Goal: Task Accomplishment & Management: Manage account settings

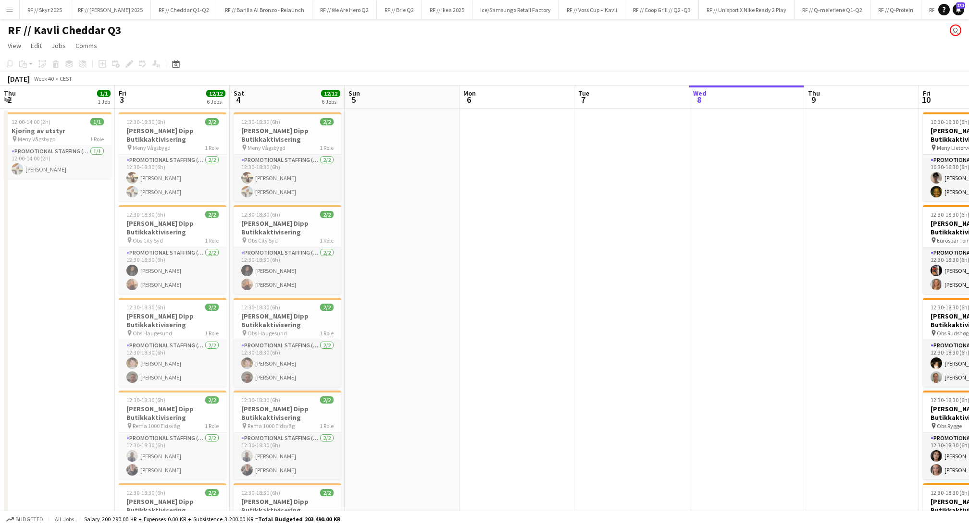
scroll to position [0, 390]
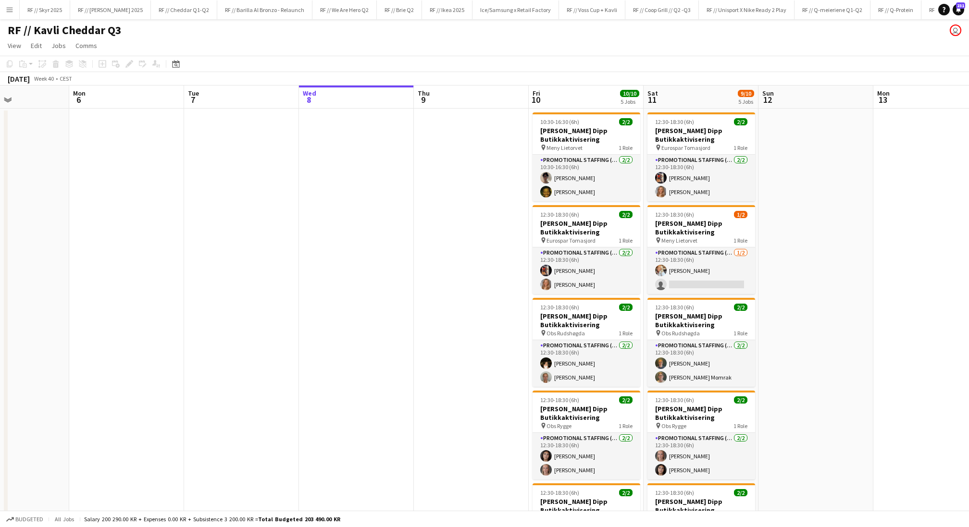
click at [467, 270] on app-date-cell at bounding box center [471, 399] width 115 height 580
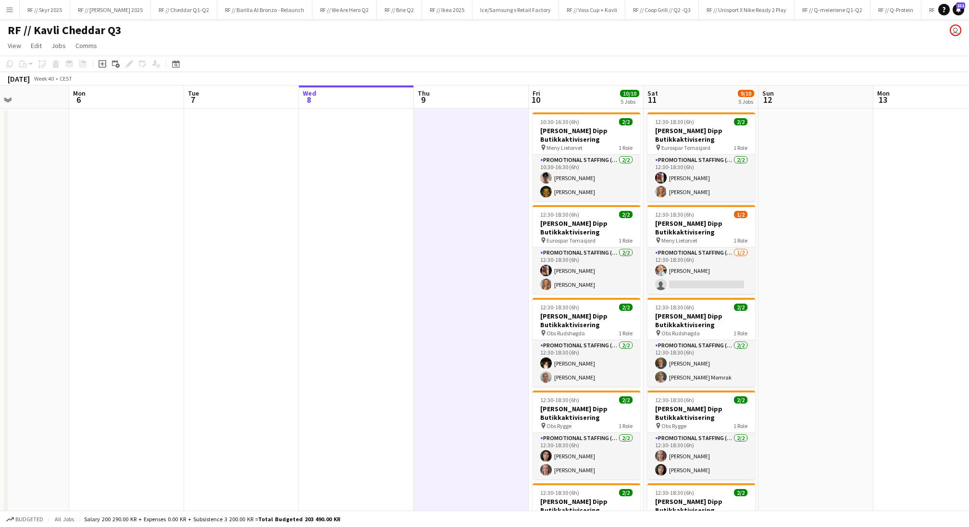
click at [467, 270] on app-date-cell at bounding box center [471, 399] width 115 height 580
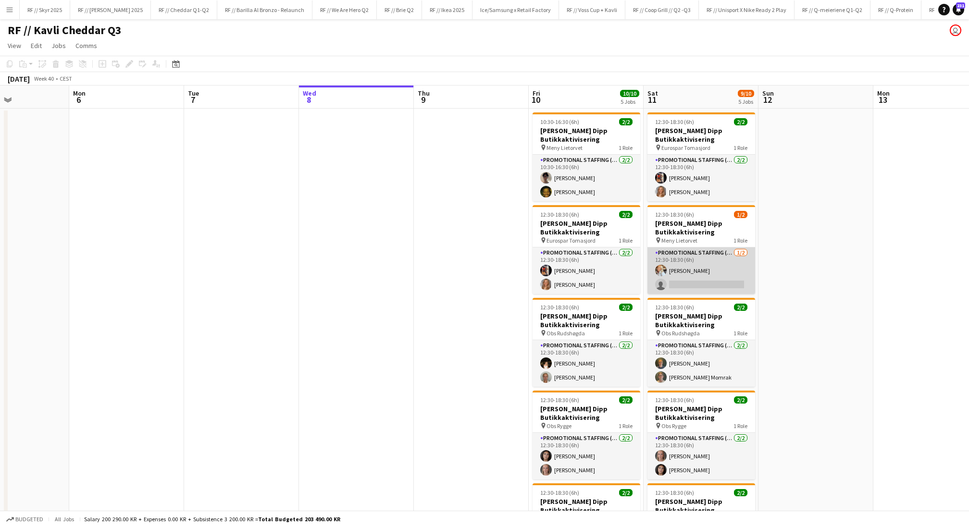
click at [696, 269] on app-card-role "Promotional Staffing (Promotional Staff) 1/2 12:30-18:30 (6h) Aurora Hansen sin…" at bounding box center [701, 270] width 108 height 47
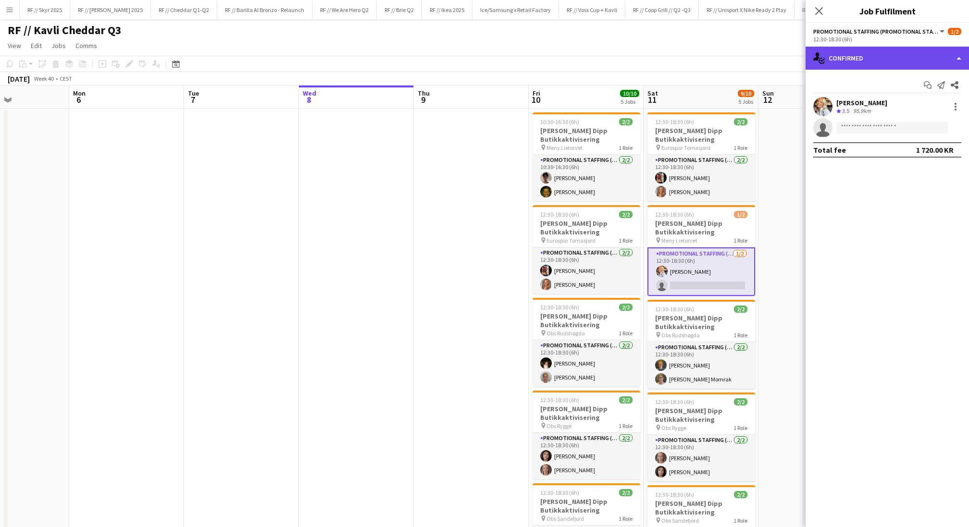
click at [848, 61] on div "single-neutral-actions-check-2 Confirmed" at bounding box center [886, 58] width 163 height 23
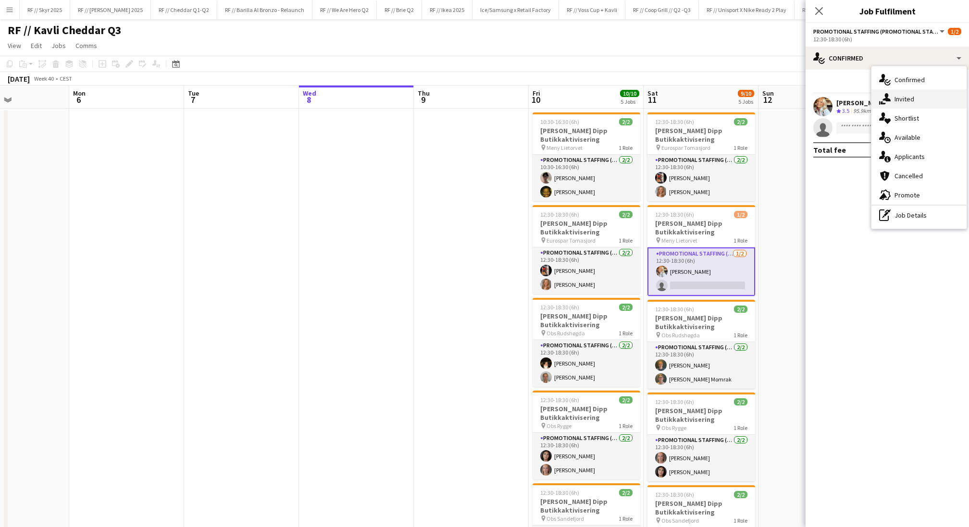
click at [898, 100] on span "Invited" at bounding box center [904, 99] width 20 height 9
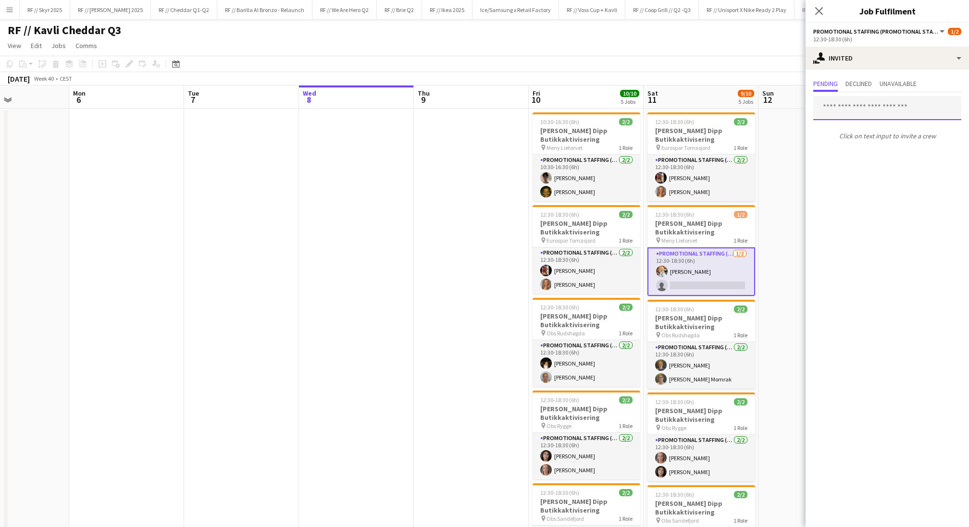
click at [898, 100] on input "text" at bounding box center [887, 108] width 148 height 24
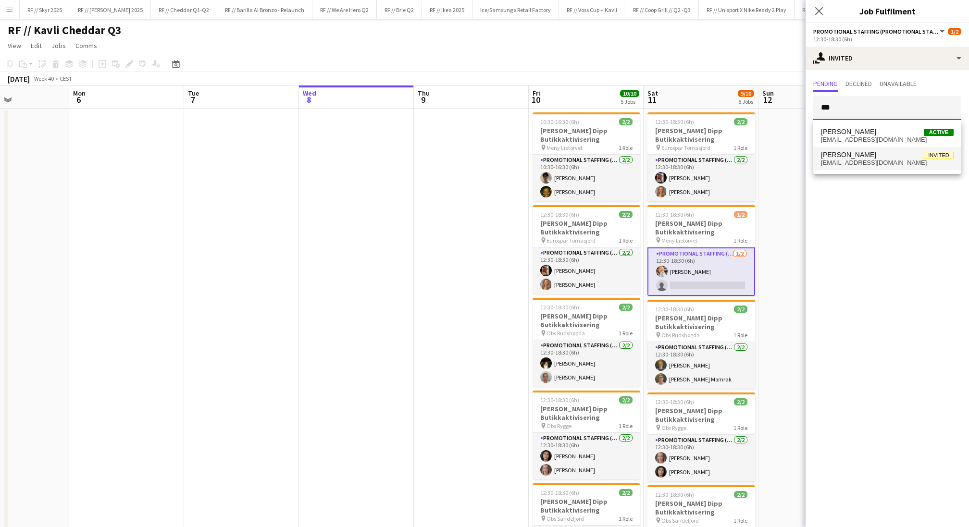
type input "***"
click at [874, 154] on span "Ola Nordklev Invited" at bounding box center [887, 155] width 133 height 8
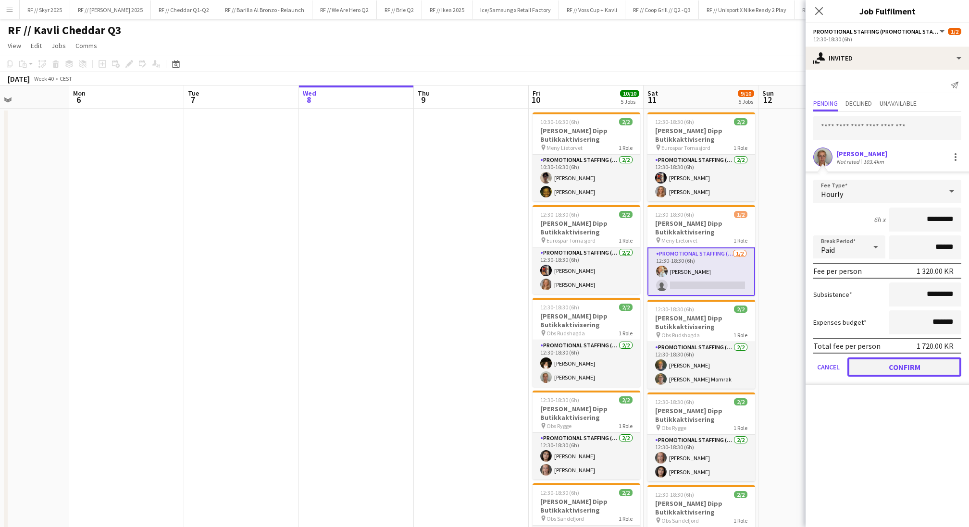
click at [892, 366] on button "Confirm" at bounding box center [904, 366] width 114 height 19
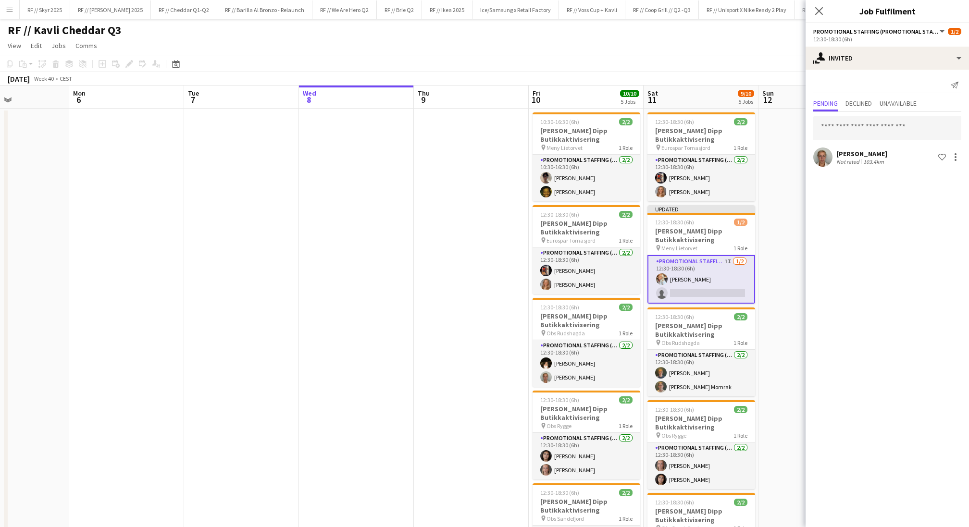
click at [775, 258] on app-date-cell at bounding box center [815, 399] width 115 height 580
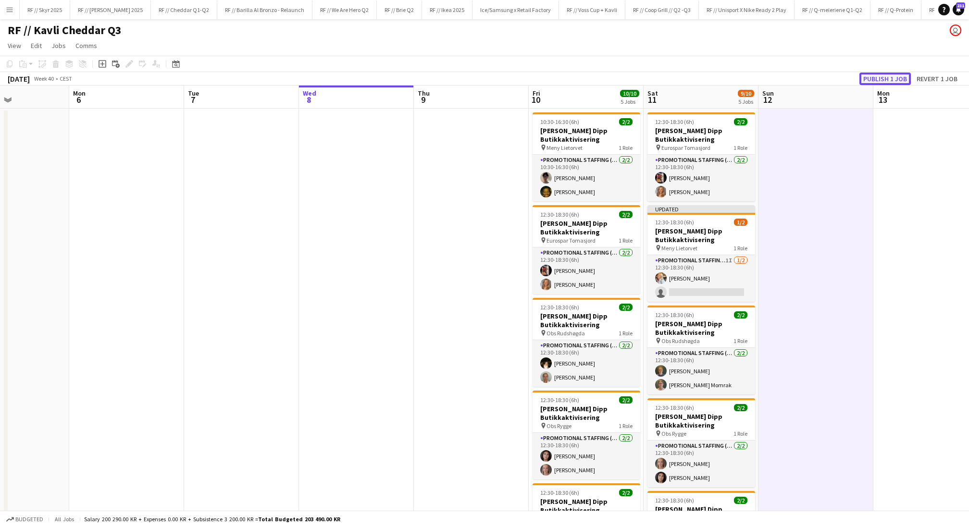
click at [883, 79] on button "Publish 1 job" at bounding box center [884, 79] width 51 height 12
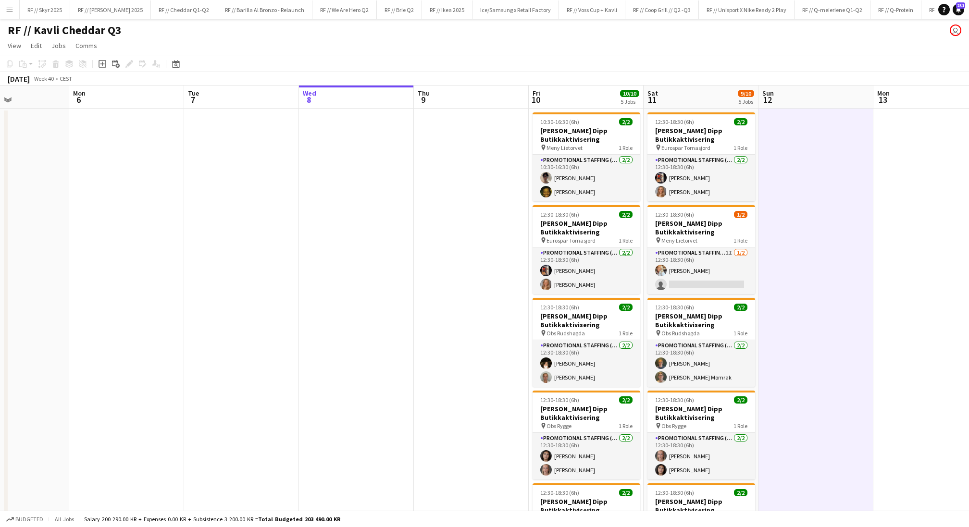
click at [403, 228] on app-date-cell at bounding box center [356, 399] width 115 height 580
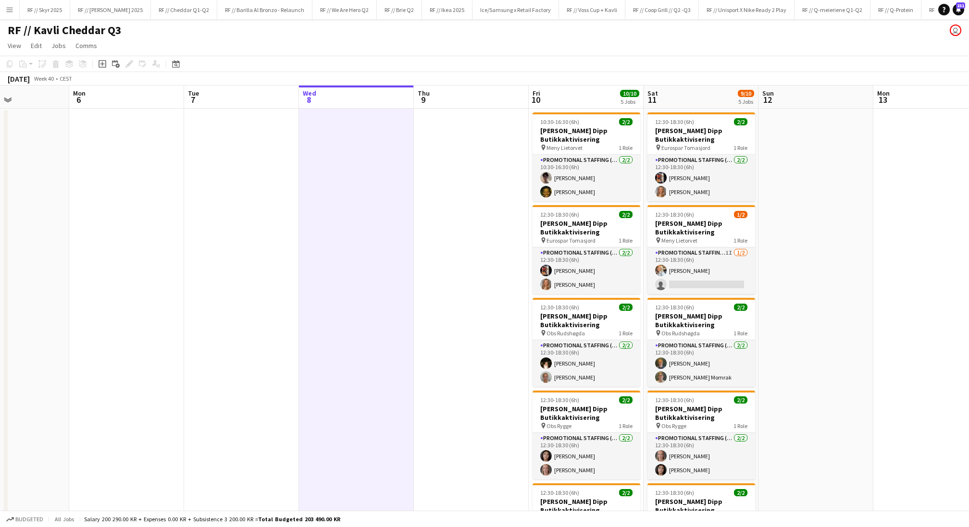
click at [403, 228] on app-date-cell at bounding box center [356, 399] width 115 height 580
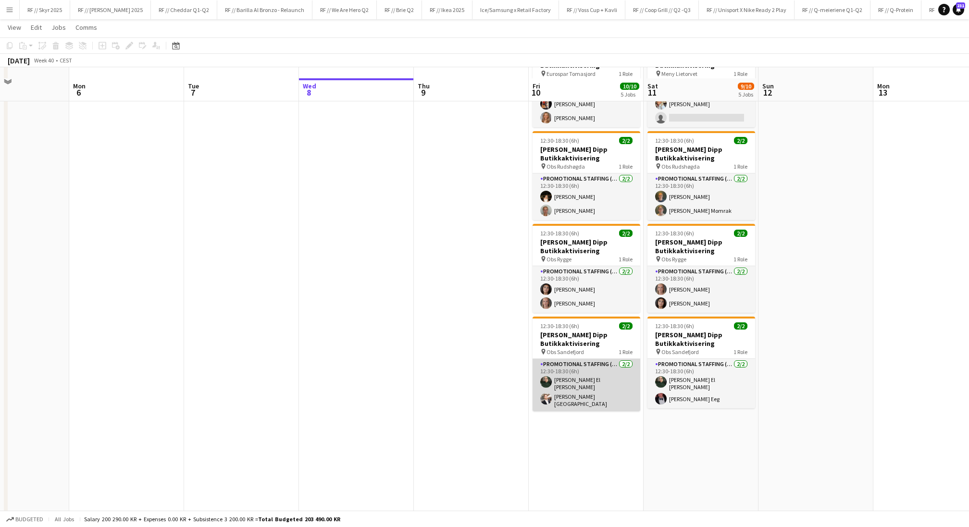
scroll to position [177, 0]
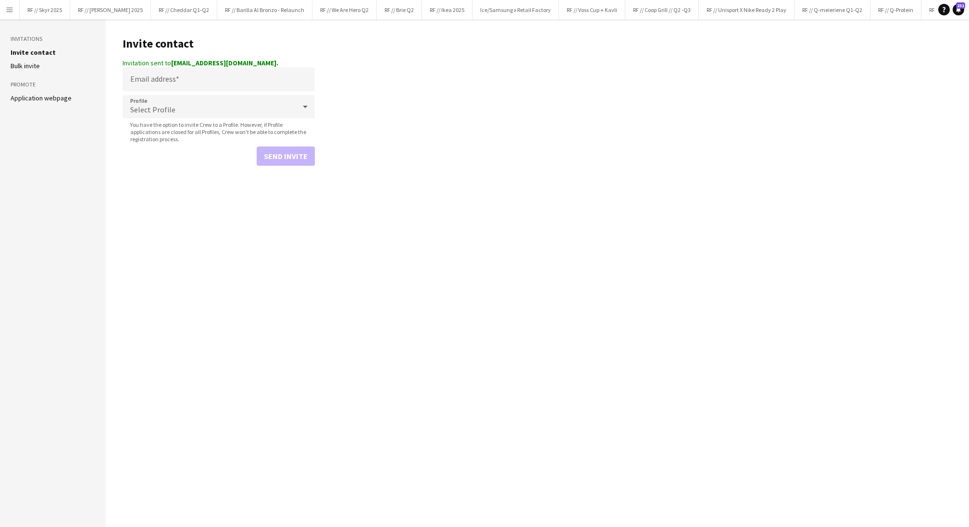
click at [9, 9] on app-icon "Menu" at bounding box center [10, 10] width 8 height 8
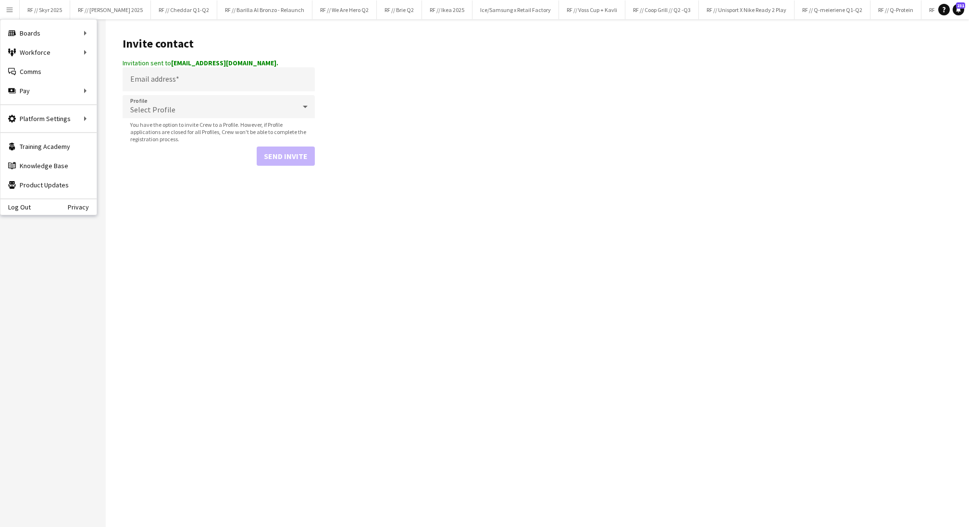
click at [490, 76] on main "Invite contact Invitation sent to [EMAIL_ADDRESS][DOMAIN_NAME]. Email address P…" at bounding box center [537, 273] width 863 height 508
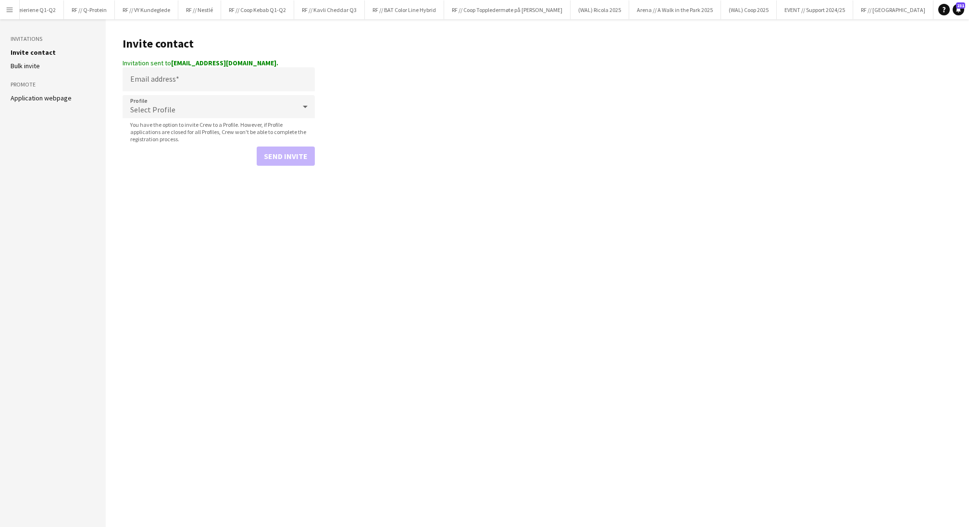
scroll to position [0, 864]
click at [949, 9] on button "Add" at bounding box center [953, 10] width 8 height 8
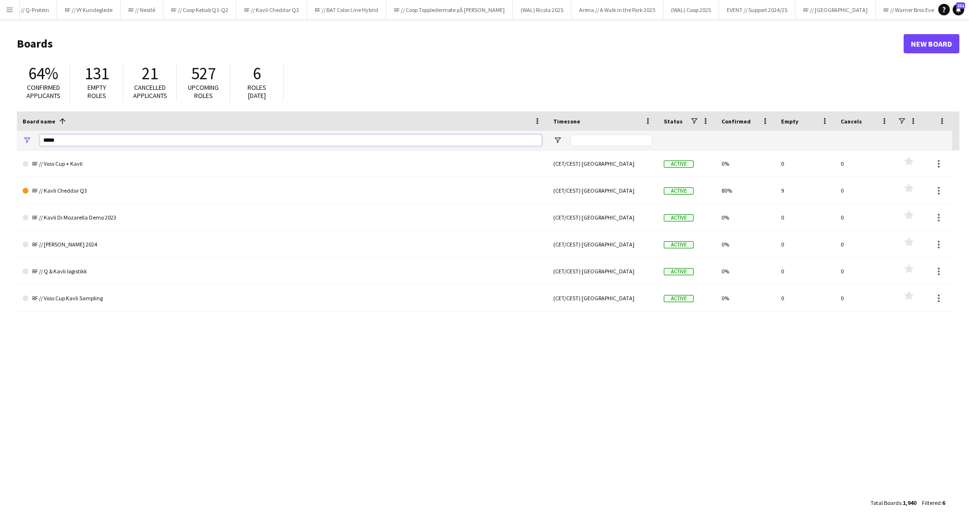
click at [92, 139] on input "*****" at bounding box center [291, 141] width 502 height 12
type input "****"
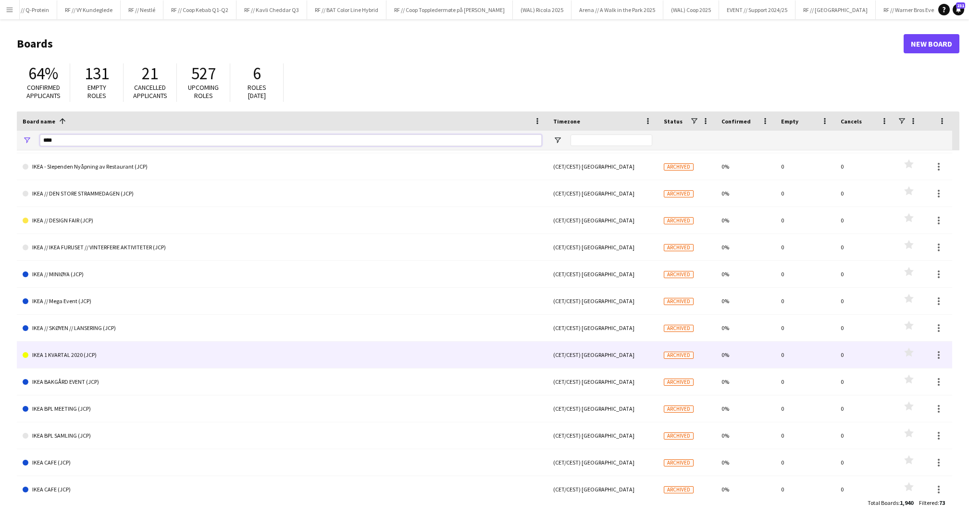
scroll to position [575, 0]
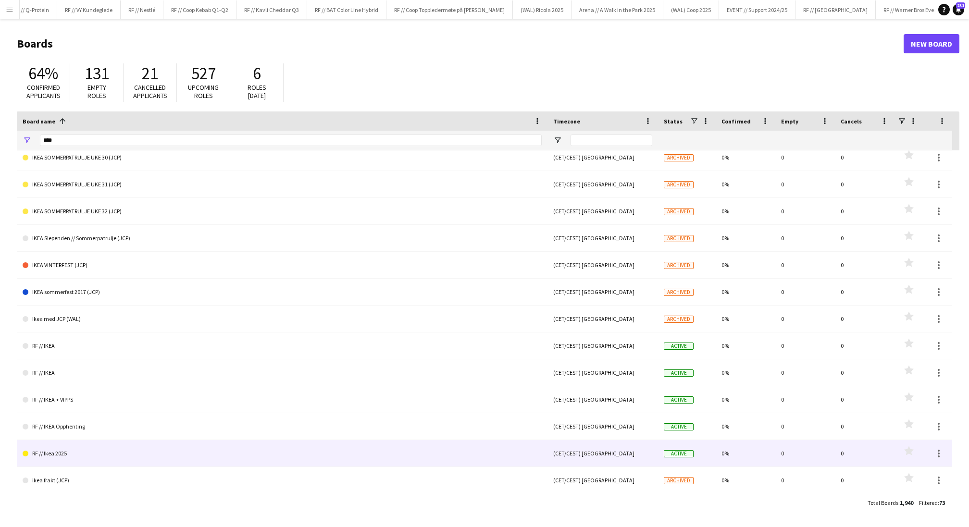
click at [101, 455] on link "RF // Ikea 2025" at bounding box center [282, 453] width 519 height 27
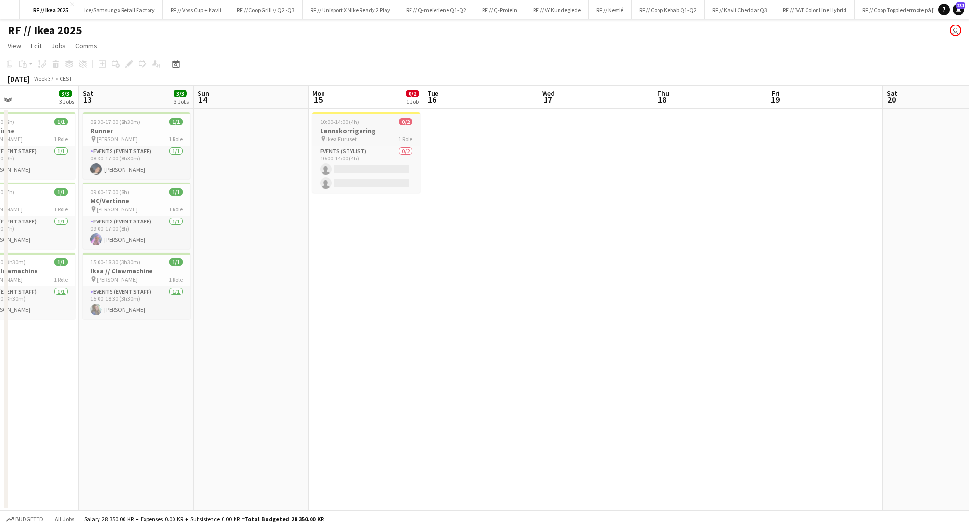
click at [338, 129] on h3 "Lønnskorrigering" at bounding box center [366, 130] width 108 height 9
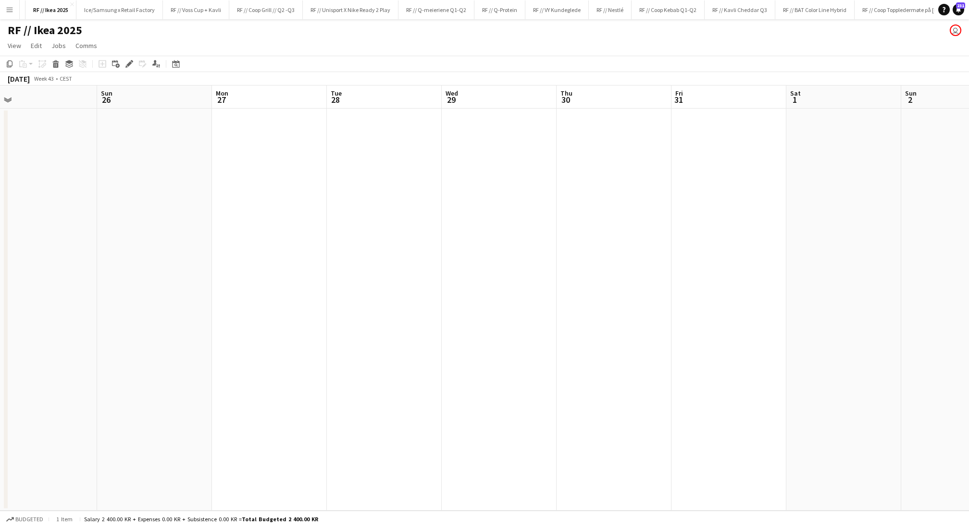
click at [706, 155] on app-date-cell at bounding box center [728, 310] width 115 height 402
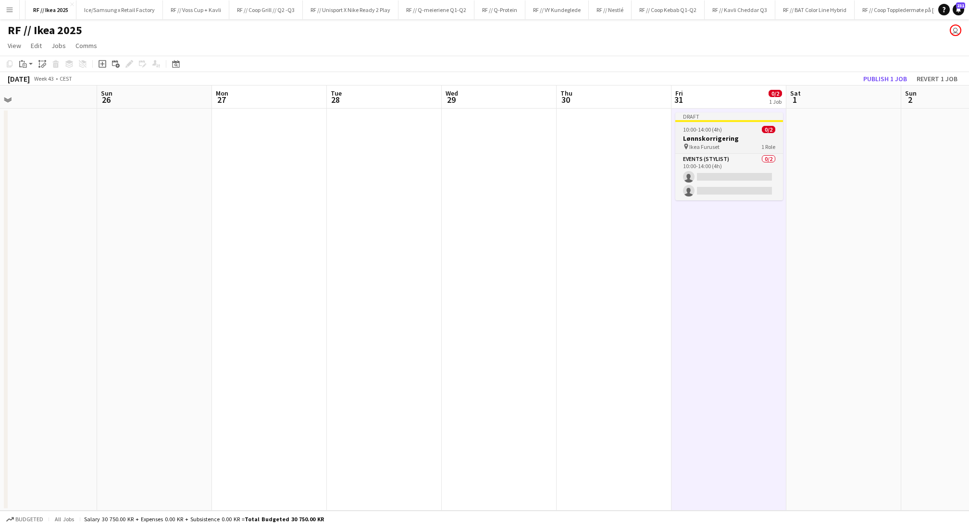
click at [711, 139] on h3 "Lønnskorrigering" at bounding box center [729, 138] width 108 height 9
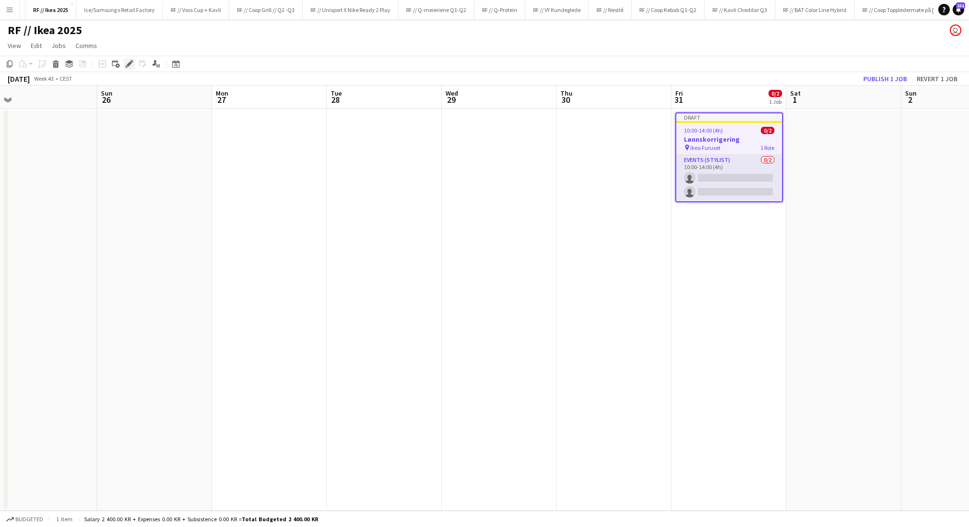
click at [125, 63] on icon "Edit" at bounding box center [129, 64] width 8 height 8
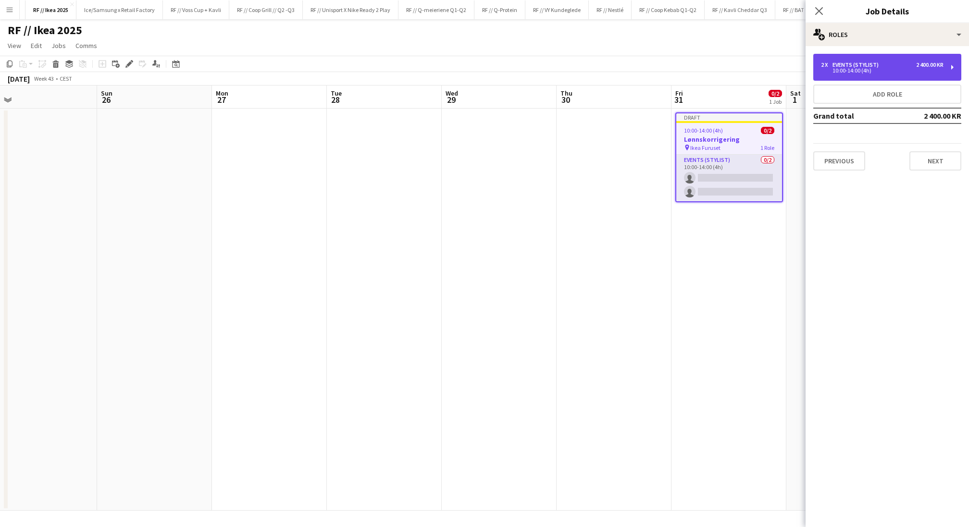
click at [862, 68] on div "10:00-14:00 (4h)" at bounding box center [882, 70] width 123 height 5
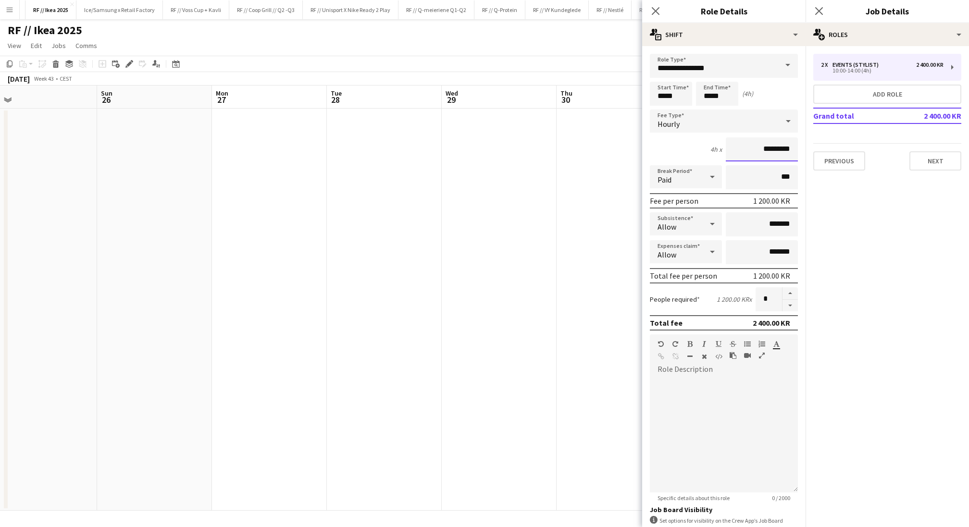
drag, startPoint x: 771, startPoint y: 148, endPoint x: 749, endPoint y: 148, distance: 22.1
click at [749, 148] on input "*********" at bounding box center [761, 149] width 72 height 24
type input "******"
click at [737, 379] on div at bounding box center [724, 434] width 148 height 115
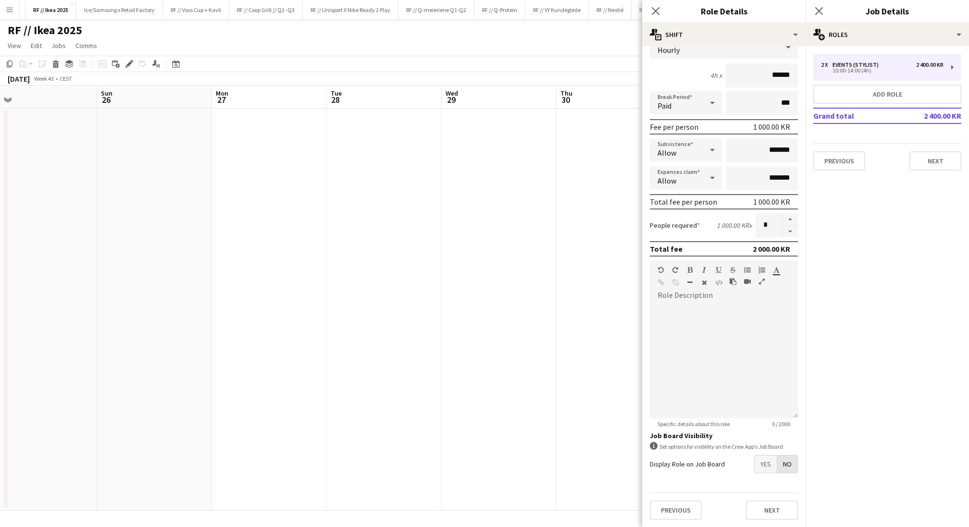
click at [786, 467] on span "No" at bounding box center [787, 463] width 20 height 17
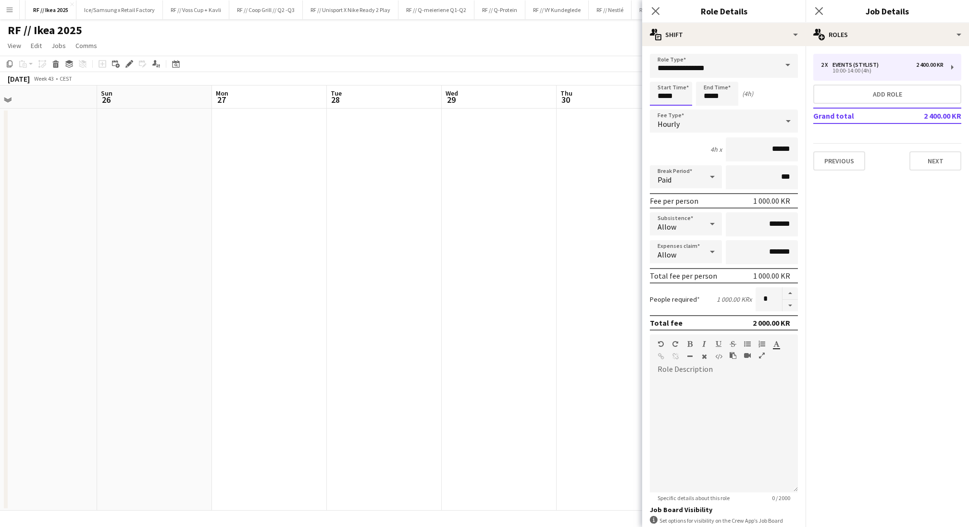
click at [662, 97] on input "*****" at bounding box center [671, 94] width 42 height 24
type input "*****"
click at [760, 97] on div "Start Time ***** End Time ***** (4h)" at bounding box center [724, 94] width 148 height 24
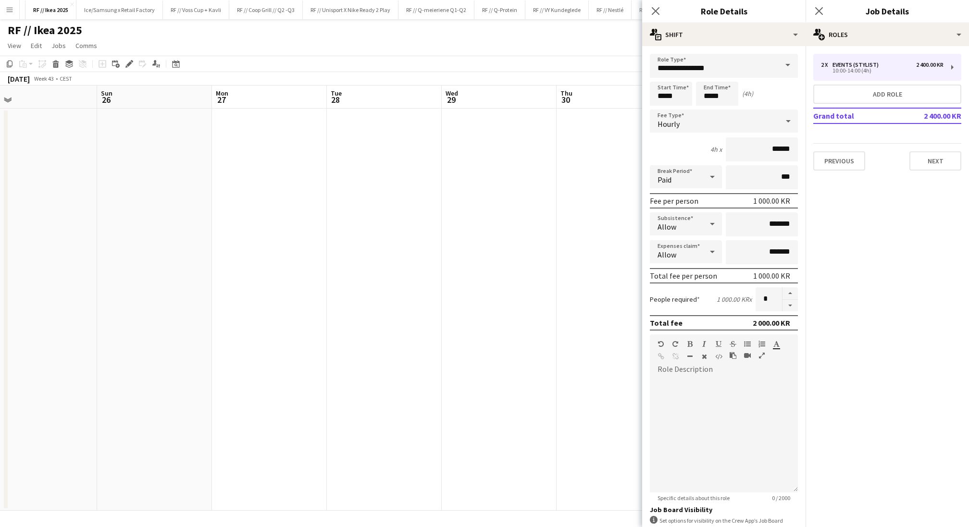
click at [580, 214] on app-date-cell at bounding box center [613, 310] width 115 height 402
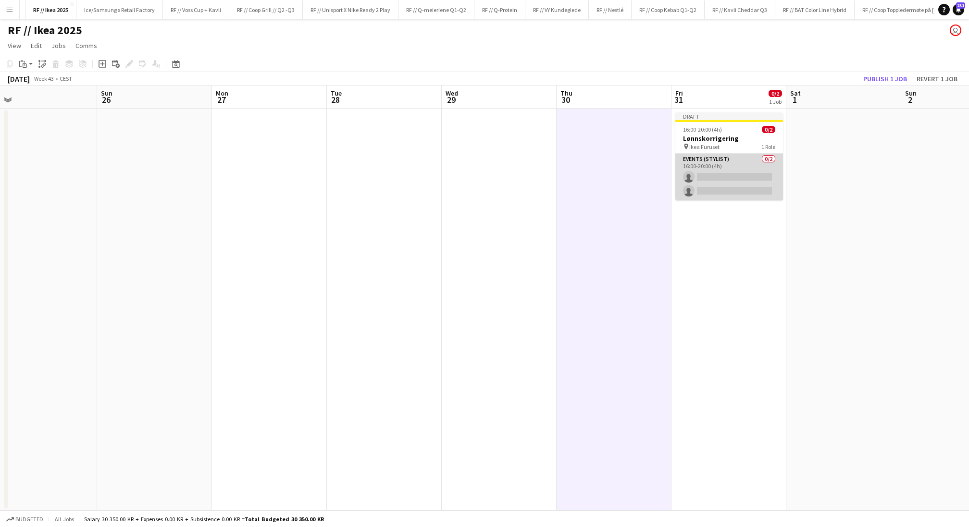
click at [719, 177] on app-card-role "Events (Stylist) 0/2 16:00-20:00 (4h) single-neutral-actions single-neutral-act…" at bounding box center [729, 177] width 108 height 47
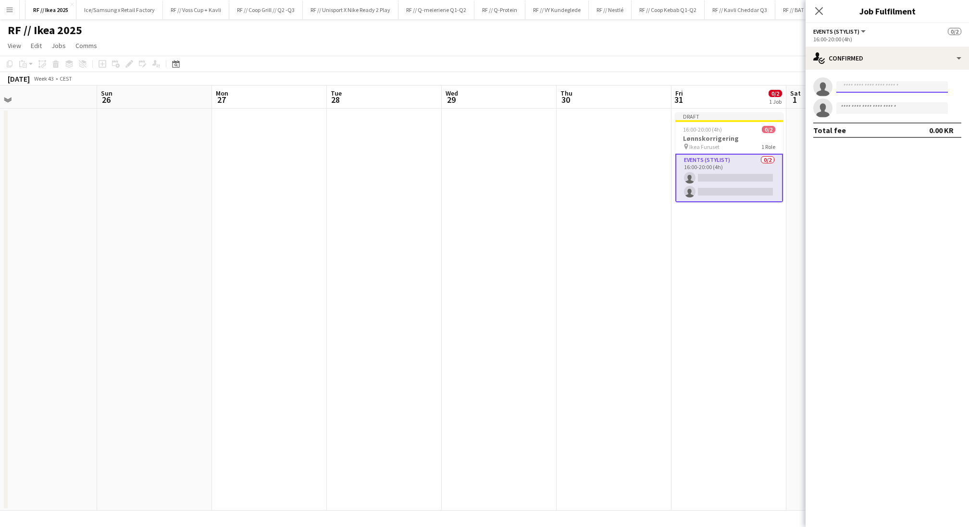
click at [855, 87] on input at bounding box center [891, 87] width 111 height 12
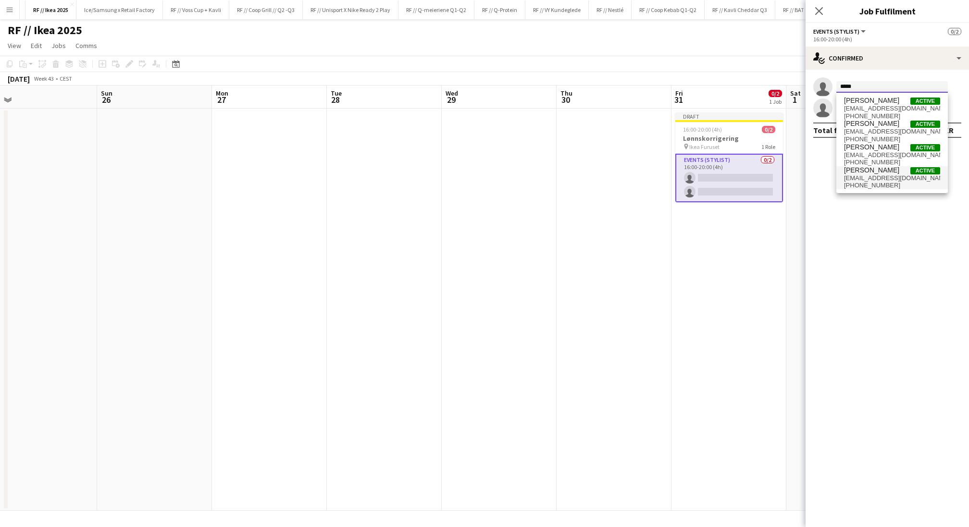
type input "*****"
click at [876, 169] on span "[PERSON_NAME]" at bounding box center [871, 170] width 55 height 8
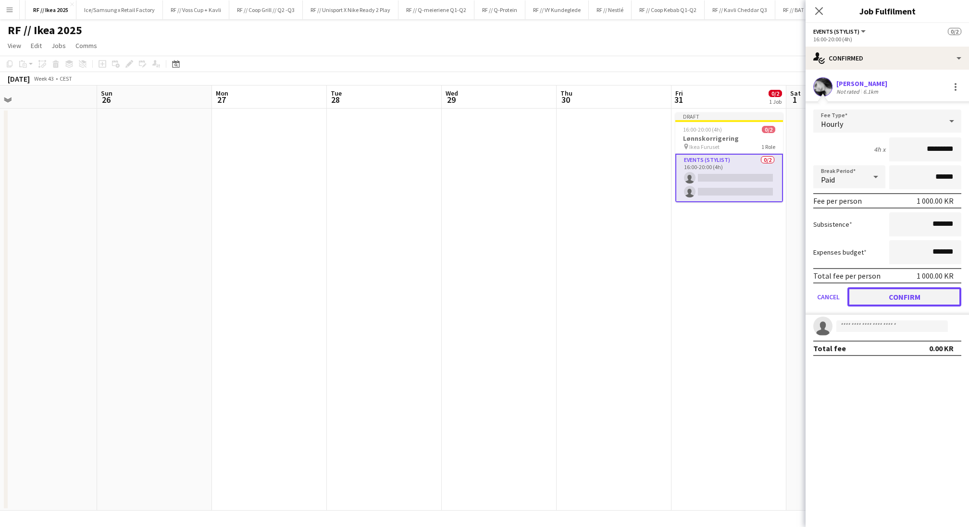
click at [908, 295] on button "Confirm" at bounding box center [904, 296] width 114 height 19
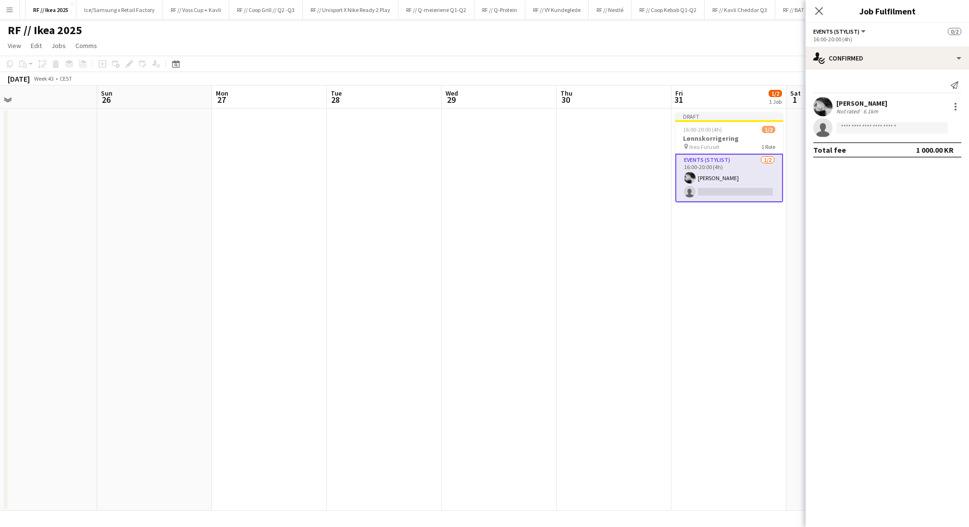
click at [829, 105] on app-user-avatar at bounding box center [822, 106] width 19 height 19
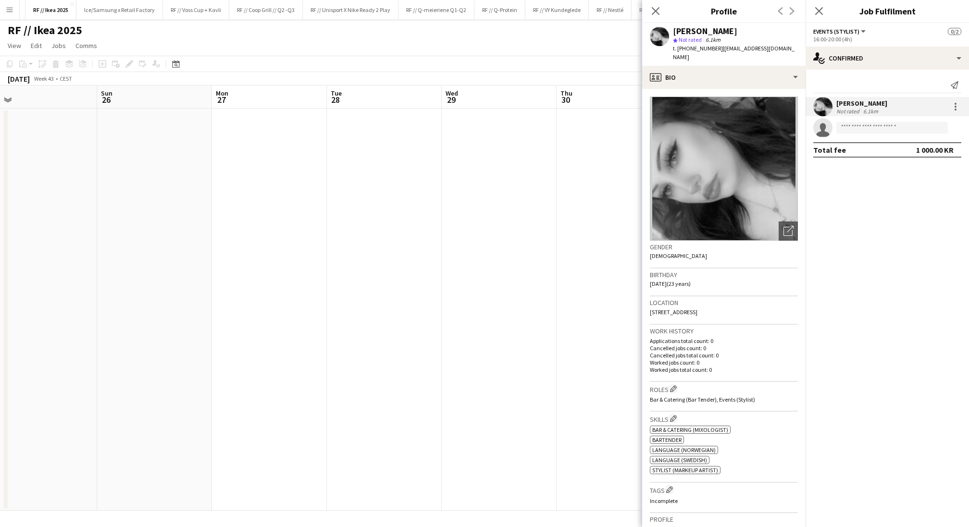
click at [829, 105] on app-user-avatar at bounding box center [822, 106] width 19 height 19
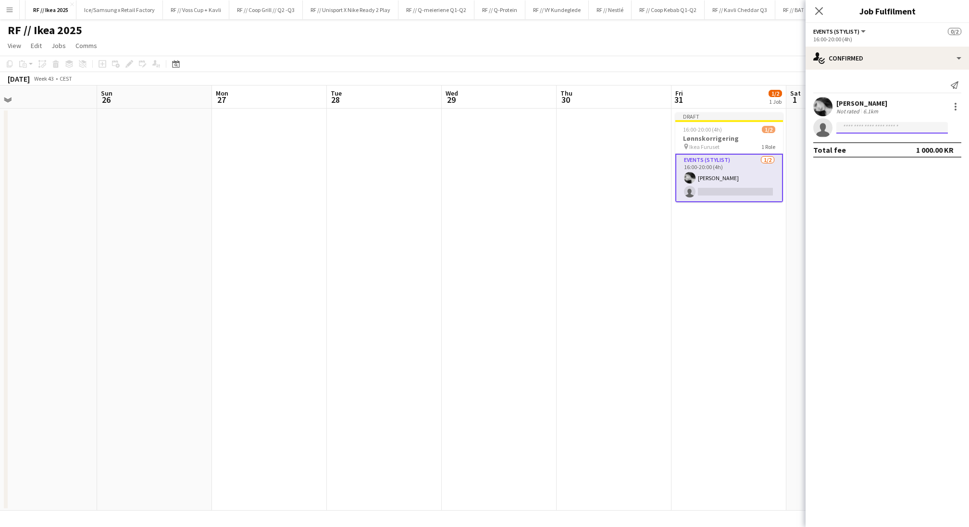
click at [855, 132] on input at bounding box center [891, 128] width 111 height 12
type input "******"
click at [862, 151] on span "[EMAIL_ADDRESS][DOMAIN_NAME]" at bounding box center [892, 150] width 96 height 8
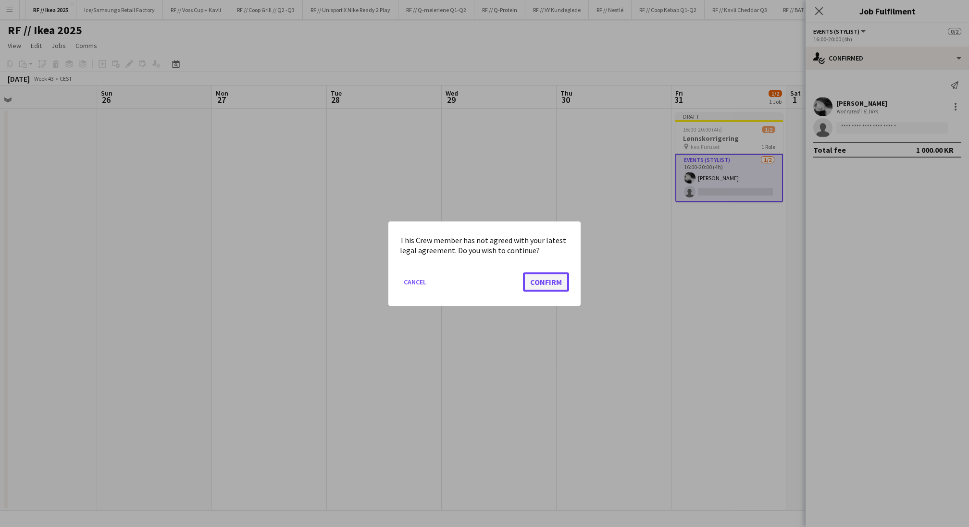
click at [544, 280] on button "Confirm" at bounding box center [546, 281] width 46 height 19
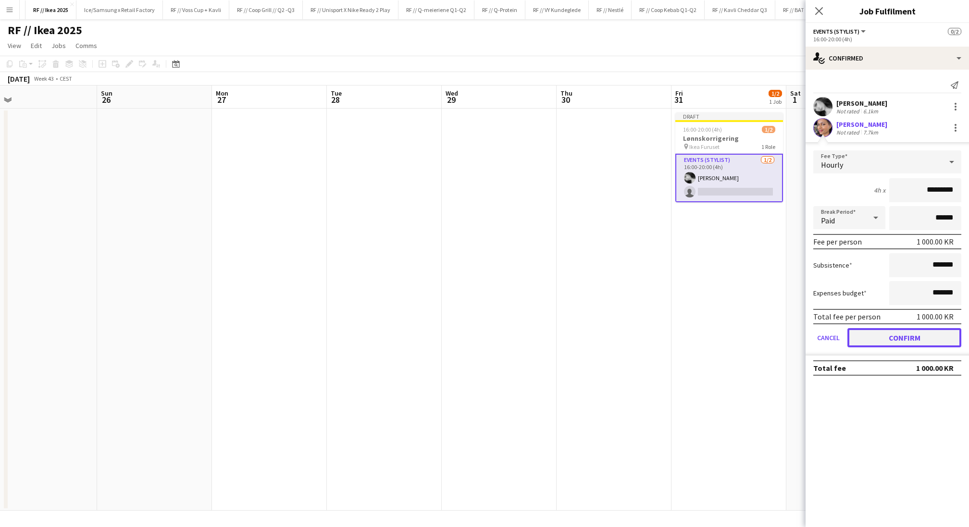
click at [893, 332] on button "Confirm" at bounding box center [904, 337] width 114 height 19
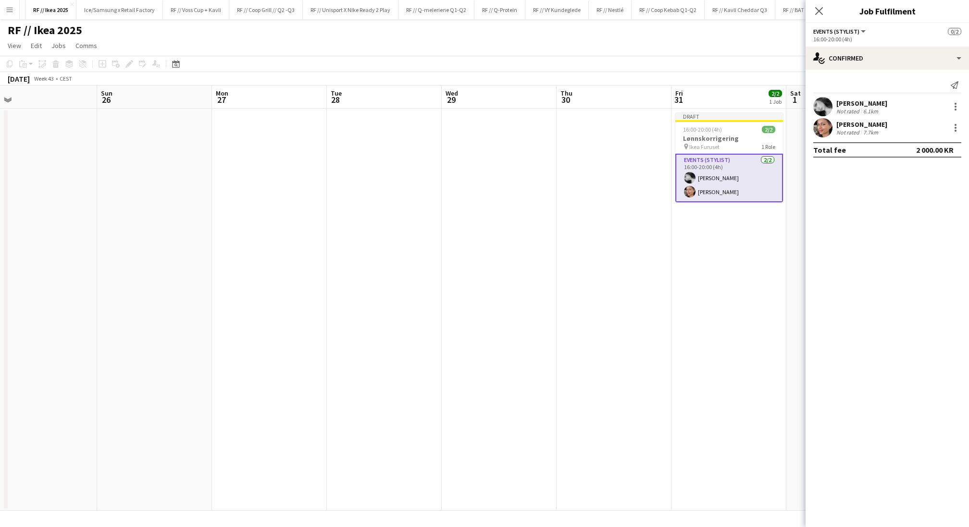
click at [821, 129] on app-user-avatar at bounding box center [822, 127] width 19 height 19
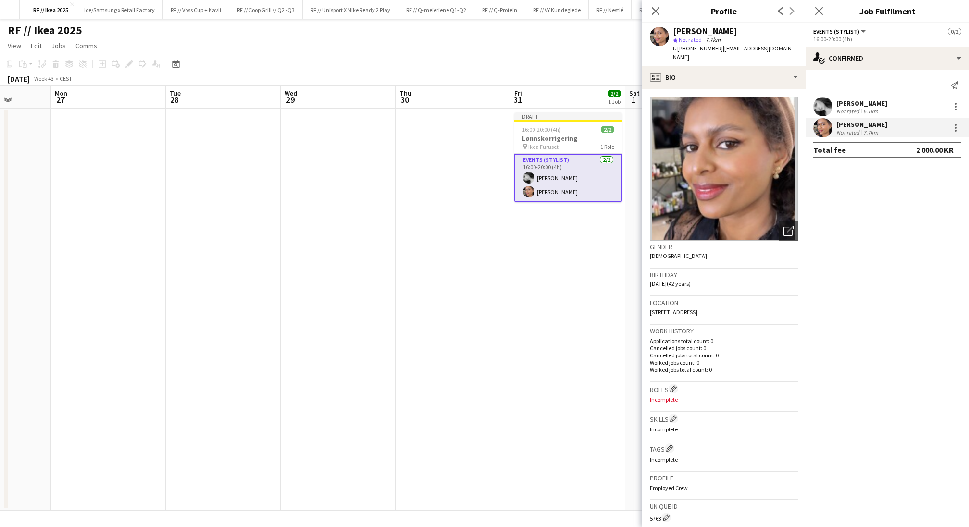
scroll to position [0, 405]
click at [565, 235] on app-date-cell "Draft 16:00-20:00 (4h) 2/2 Lønnskorrigering pin Ikea Furuset 1 Role Events (Sty…" at bounding box center [571, 310] width 115 height 402
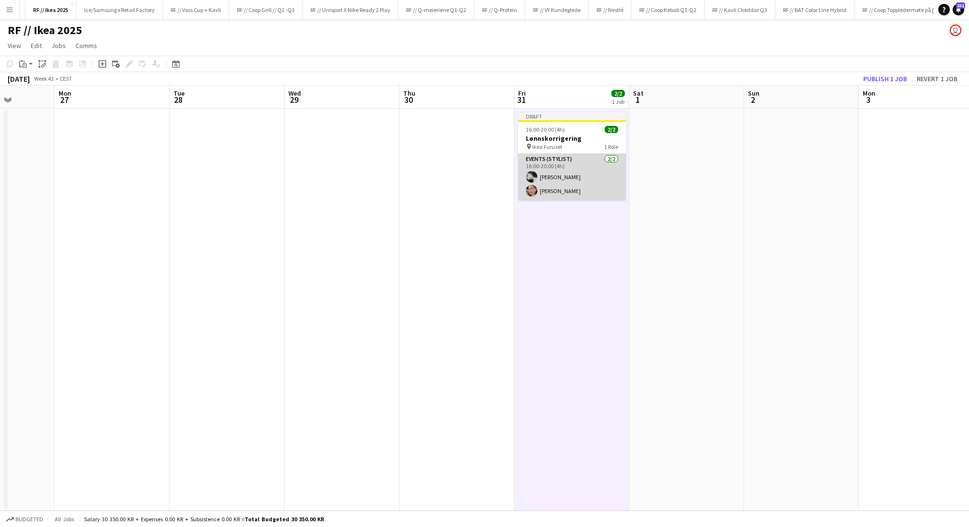
click at [557, 179] on app-card-role "Events (Stylist) [DATE] 16:00-20:00 (4h) [PERSON_NAME] [PERSON_NAME]" at bounding box center [572, 177] width 108 height 47
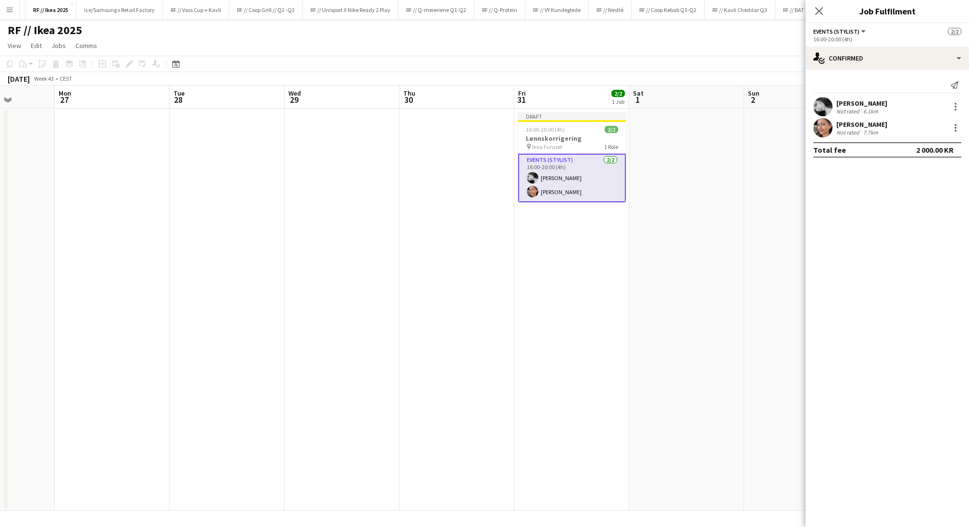
click at [821, 104] on app-user-avatar at bounding box center [822, 106] width 19 height 19
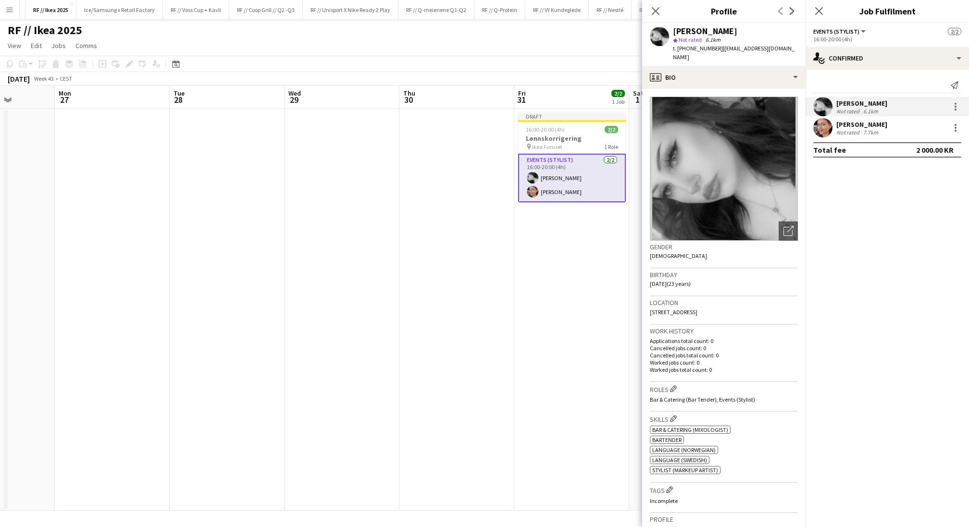
click at [821, 104] on app-user-avatar at bounding box center [822, 106] width 19 height 19
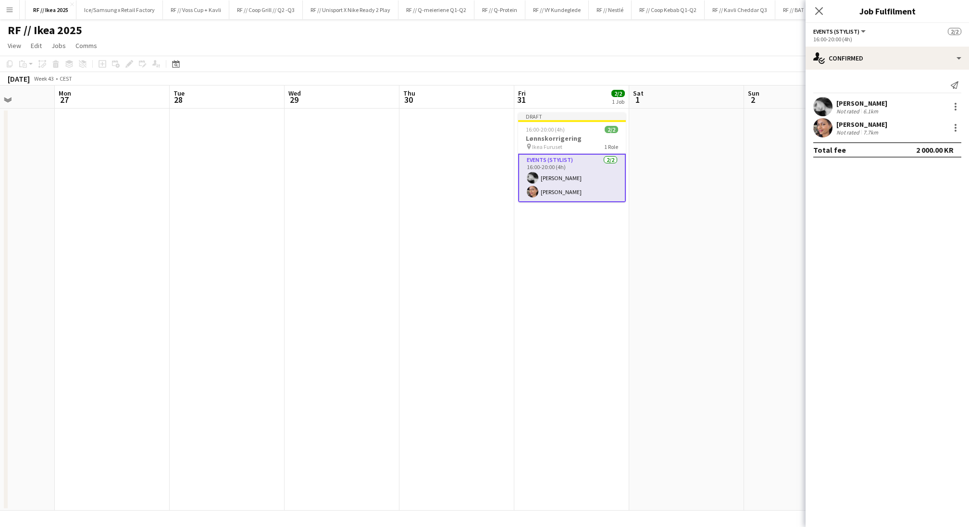
click at [568, 242] on app-date-cell "Draft 16:00-20:00 (4h) 2/2 Lønnskorrigering pin Ikea Furuset 1 Role Events (Sty…" at bounding box center [571, 310] width 115 height 402
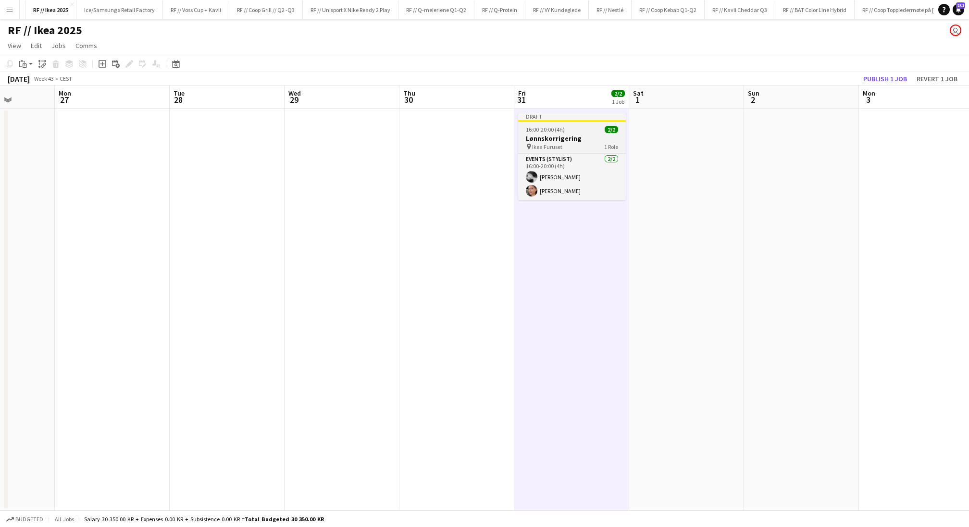
click at [564, 132] on div "16:00-20:00 (4h) 2/2" at bounding box center [572, 129] width 108 height 7
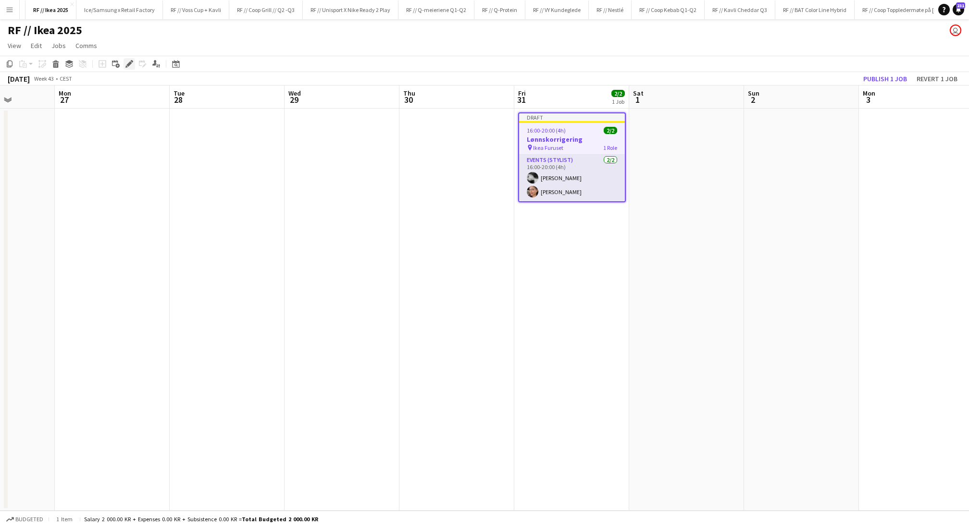
click at [128, 65] on icon at bounding box center [128, 63] width 5 height 5
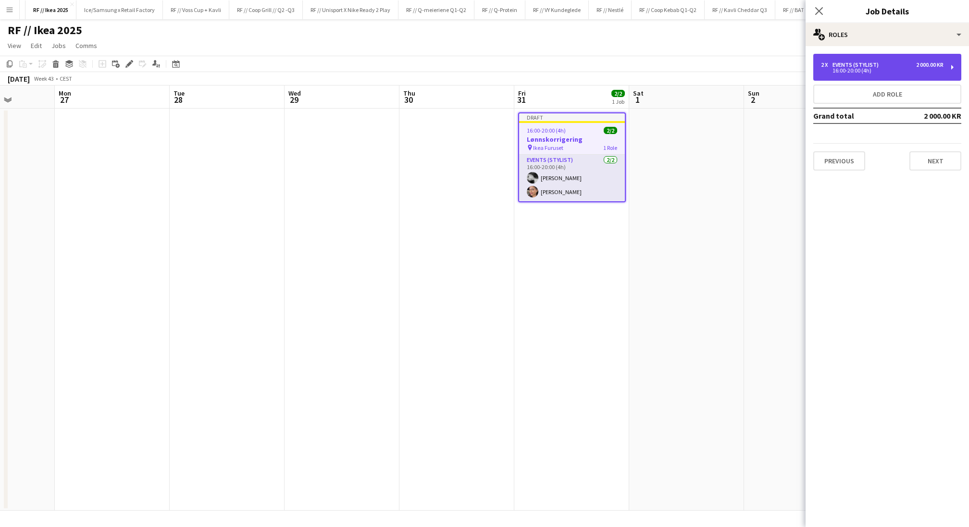
click at [878, 67] on div "Events (Stylist)" at bounding box center [857, 64] width 50 height 7
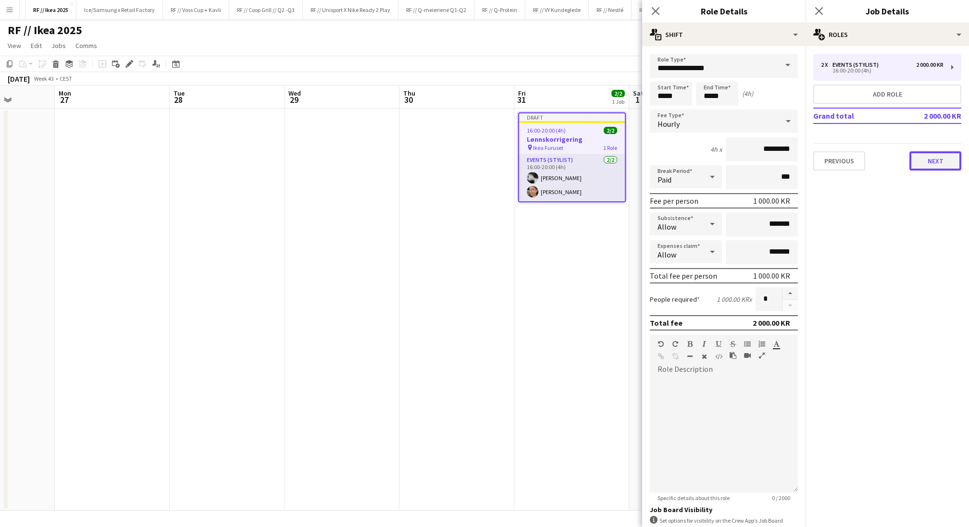
click at [937, 162] on button "Next" at bounding box center [935, 160] width 52 height 19
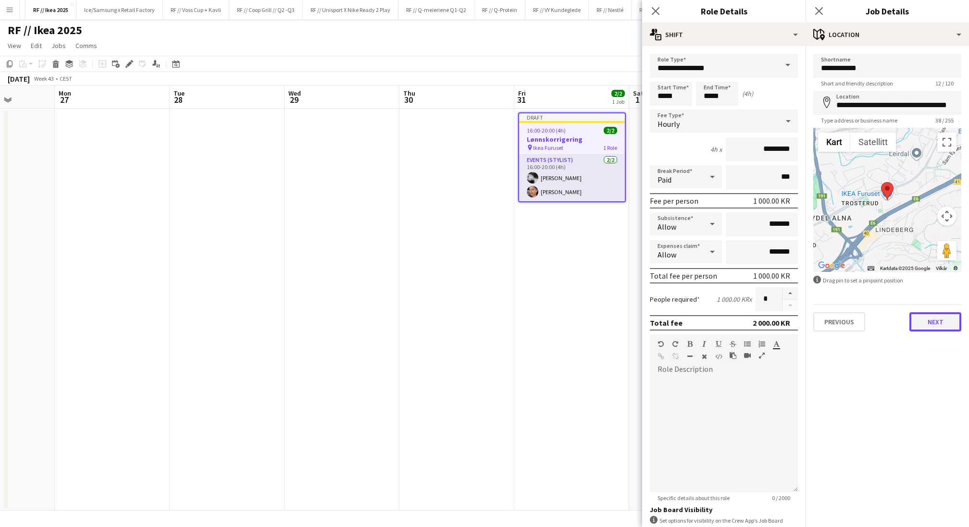
click at [937, 331] on button "Next" at bounding box center [935, 321] width 52 height 19
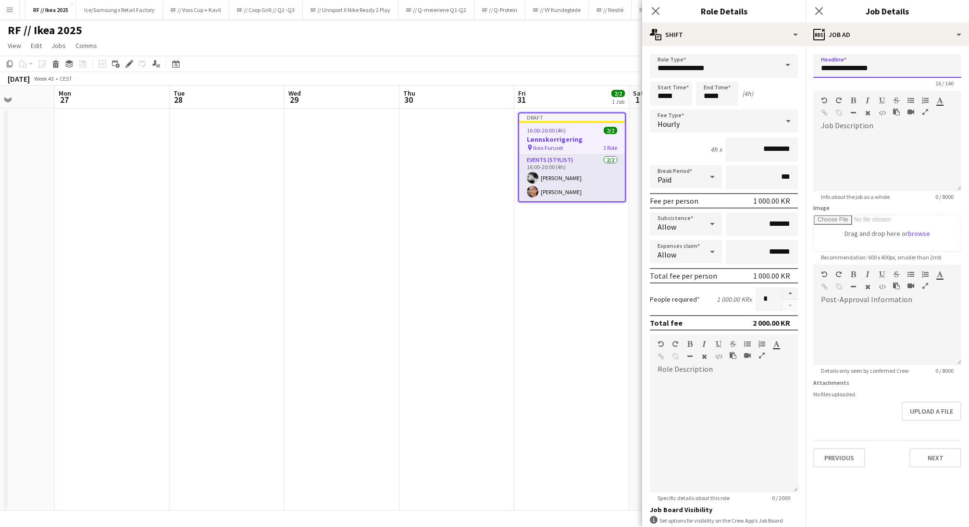
drag, startPoint x: 883, startPoint y: 61, endPoint x: 858, endPoint y: 67, distance: 25.5
click at [853, 66] on input "**********" at bounding box center [887, 66] width 148 height 24
drag, startPoint x: 876, startPoint y: 66, endPoint x: 799, endPoint y: 61, distance: 77.5
click at [799, 61] on body "Menu Boards Boards Boards All jobs Status Workforce Workforce My Workforce Recr…" at bounding box center [484, 263] width 969 height 527
click at [885, 71] on input "**********" at bounding box center [887, 66] width 148 height 24
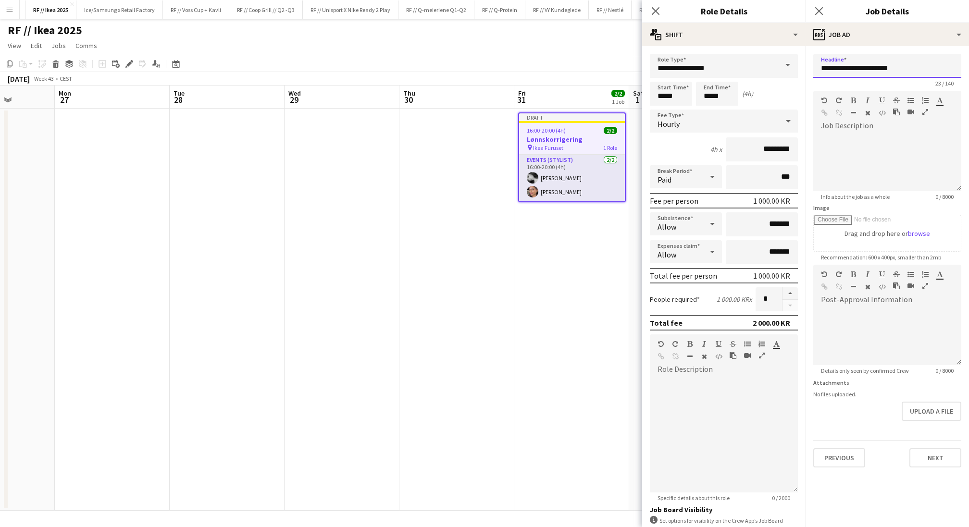
click at [885, 71] on input "**********" at bounding box center [887, 66] width 148 height 24
type input "**********"
click at [928, 455] on button "Next" at bounding box center [935, 457] width 52 height 19
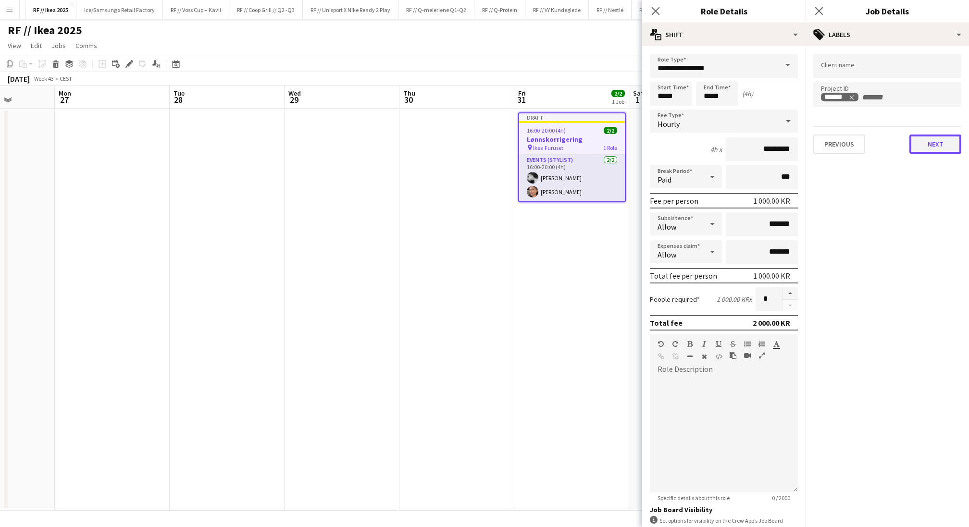
click at [926, 141] on button "Next" at bounding box center [935, 144] width 52 height 19
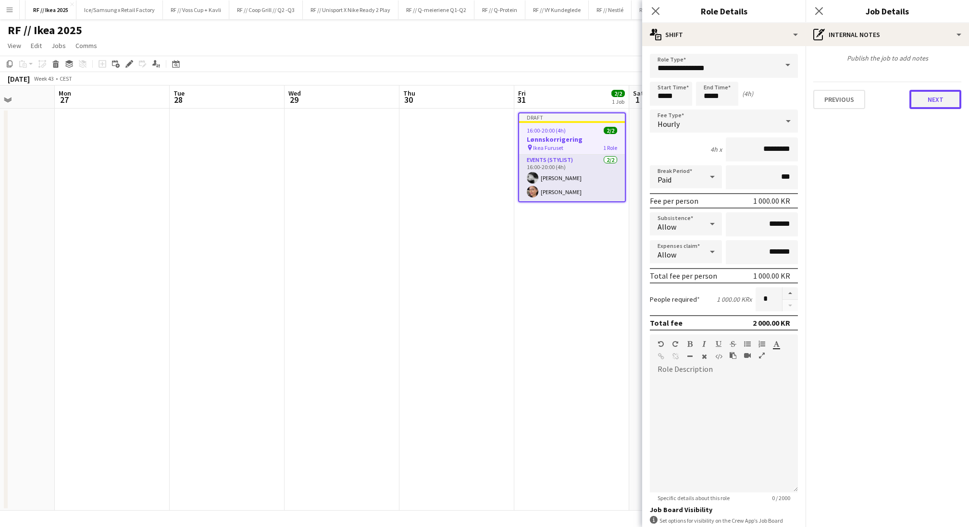
click at [928, 104] on button "Next" at bounding box center [935, 99] width 52 height 19
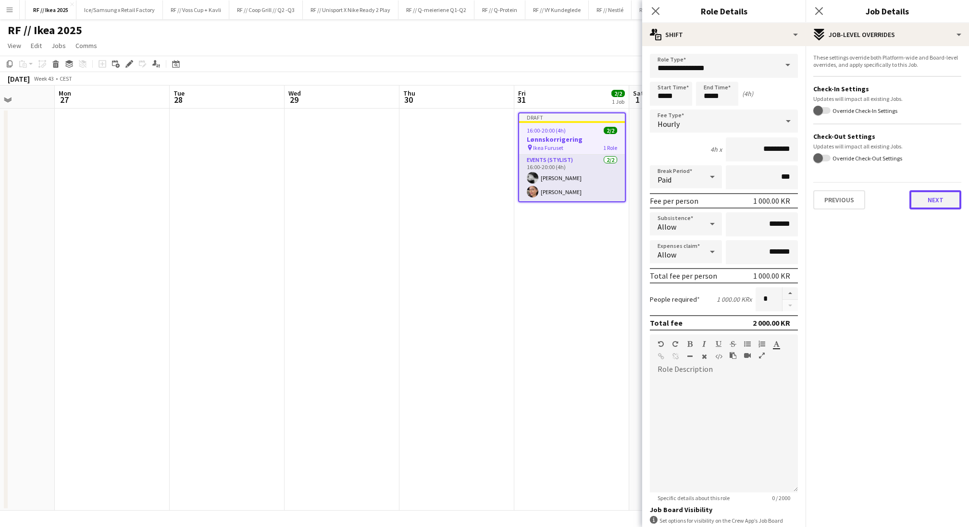
click at [931, 197] on button "Next" at bounding box center [935, 199] width 52 height 19
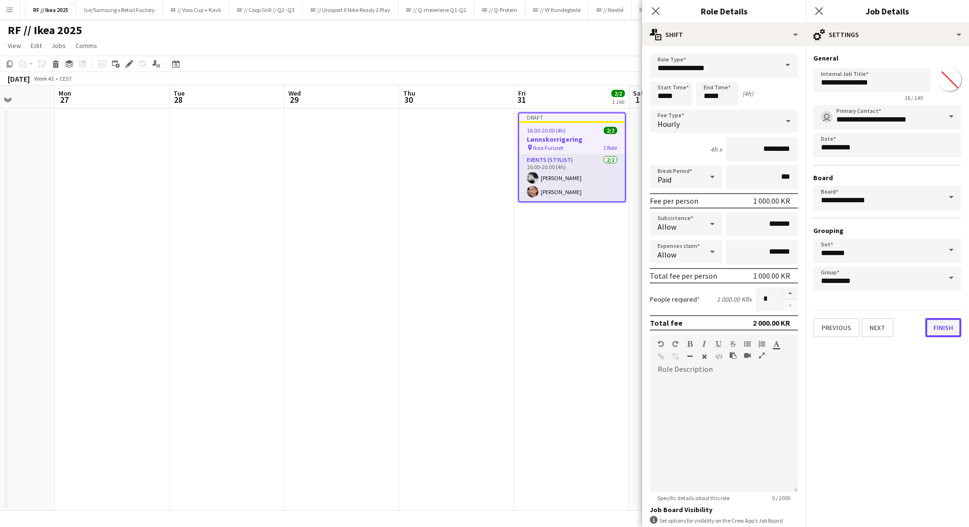
click at [943, 325] on button "Finish" at bounding box center [943, 327] width 36 height 19
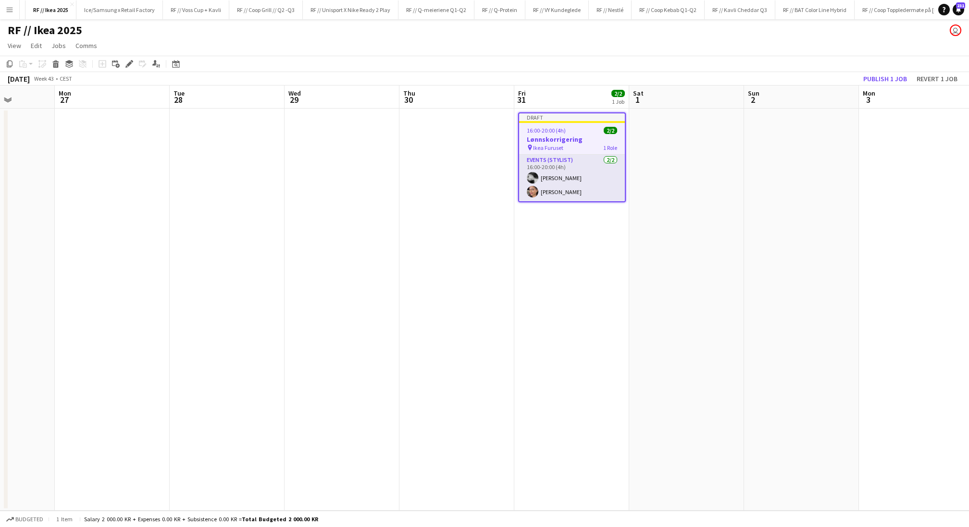
click at [675, 276] on app-date-cell at bounding box center [686, 310] width 115 height 402
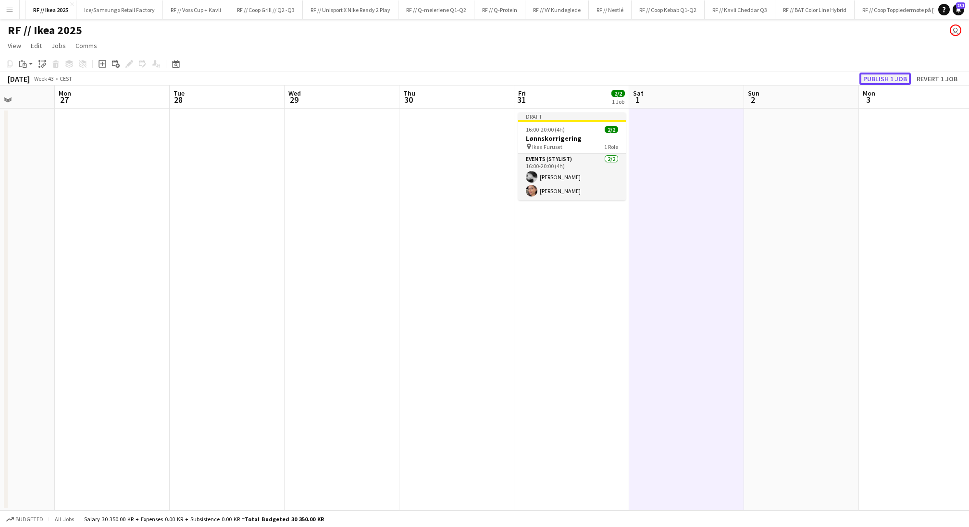
click at [877, 77] on button "Publish 1 job" at bounding box center [884, 79] width 51 height 12
click at [525, 209] on app-date-cell "16:00-20:00 (4h) 2/2 Lønnskorrigering pin Ikea Furuset 1 Role Events (Stylist) …" at bounding box center [571, 310] width 115 height 402
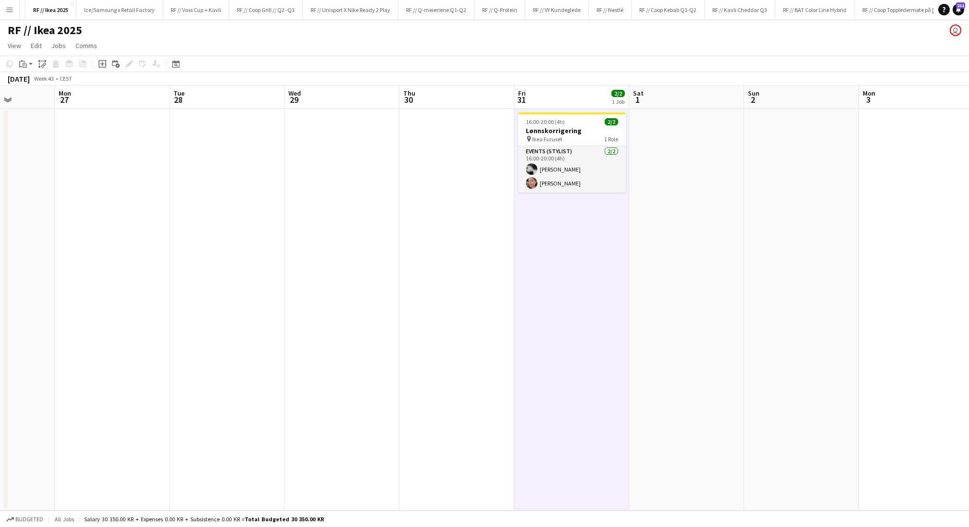
click at [542, 209] on app-date-cell "16:00-20:00 (4h) 2/2 Lønnskorrigering pin Ikea Furuset 1 Role Events (Stylist) …" at bounding box center [571, 310] width 115 height 402
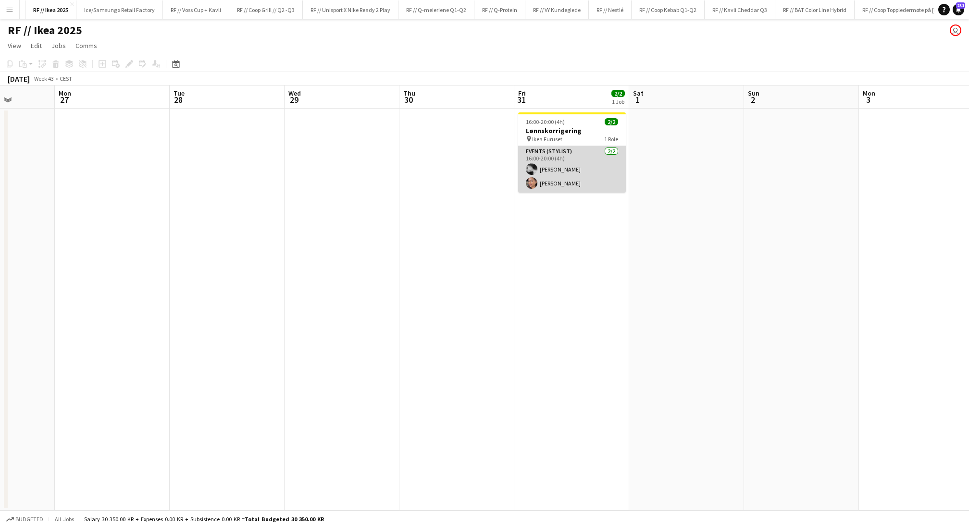
click at [541, 181] on app-card-role "Events (Stylist) [DATE] 16:00-20:00 (4h) [PERSON_NAME] [PERSON_NAME]" at bounding box center [572, 169] width 108 height 47
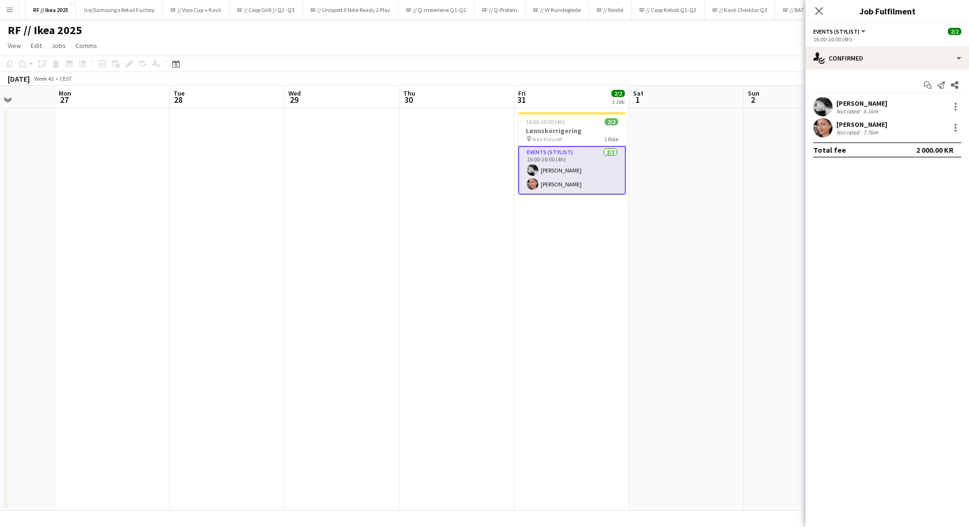
click at [829, 129] on app-user-avatar at bounding box center [822, 127] width 19 height 19
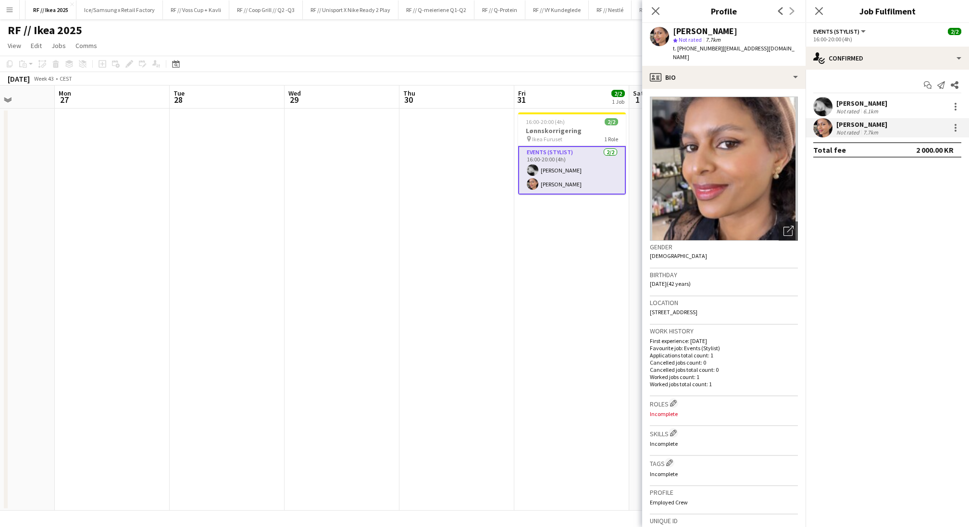
drag, startPoint x: 709, startPoint y: 48, endPoint x: 691, endPoint y: 37, distance: 20.3
click at [691, 37] on div "[PERSON_NAME] star Not rated 7.7km t. [PHONE_NUMBER] | [EMAIL_ADDRESS][DOMAIN_N…" at bounding box center [735, 44] width 125 height 35
click at [752, 31] on div "[PERSON_NAME]" at bounding box center [735, 31] width 125 height 9
drag, startPoint x: 755, startPoint y: 31, endPoint x: 674, endPoint y: 30, distance: 81.2
click at [674, 30] on div "[PERSON_NAME]" at bounding box center [735, 31] width 125 height 9
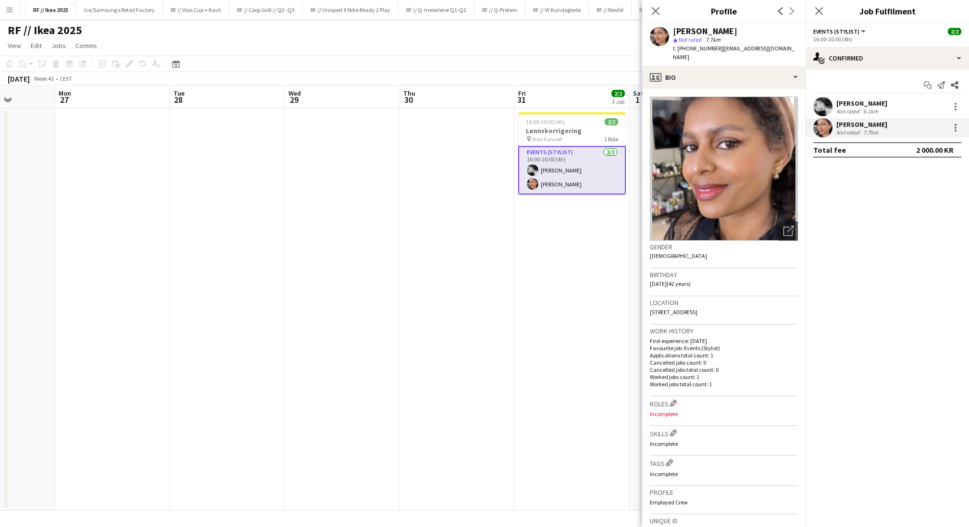
click at [701, 46] on span "t. [PHONE_NUMBER]" at bounding box center [698, 48] width 50 height 7
drag, startPoint x: 709, startPoint y: 48, endPoint x: 675, endPoint y: 31, distance: 38.0
click at [675, 31] on div "[PERSON_NAME] star Not rated 7.7km t. [PHONE_NUMBER] | [EMAIL_ADDRESS][DOMAIN_N…" at bounding box center [735, 44] width 125 height 35
copy div "[PERSON_NAME] star Not rated 7.7km t. [PHONE_NUMBER]"
click at [820, 110] on app-user-avatar at bounding box center [822, 106] width 19 height 19
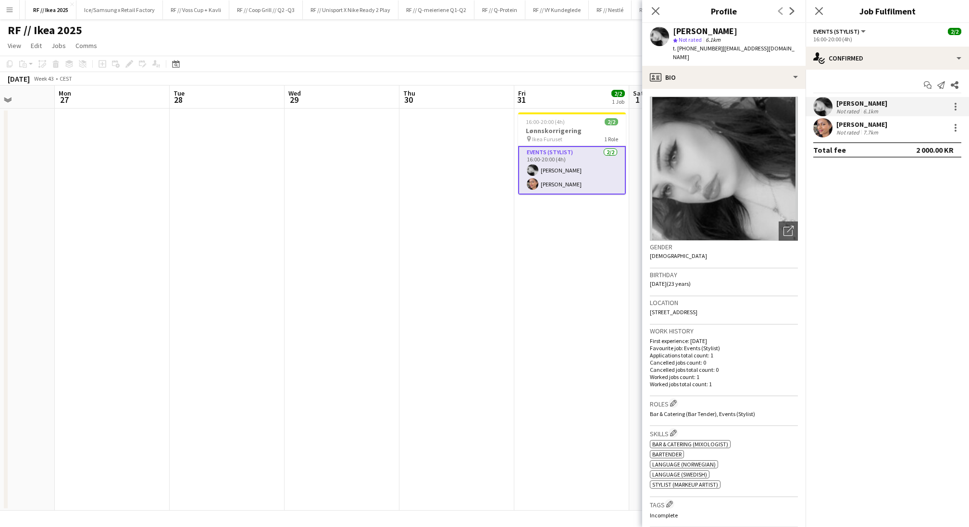
drag, startPoint x: 709, startPoint y: 48, endPoint x: 672, endPoint y: 28, distance: 41.3
click at [673, 28] on div "[PERSON_NAME] star Not rated 6.1km t. [PHONE_NUMBER] | [EMAIL_ADDRESS][DOMAIN_N…" at bounding box center [735, 44] width 125 height 35
copy div "[PERSON_NAME] star Not rated 6.1km t. [PHONE_NUMBER]"
